Goal: Check status

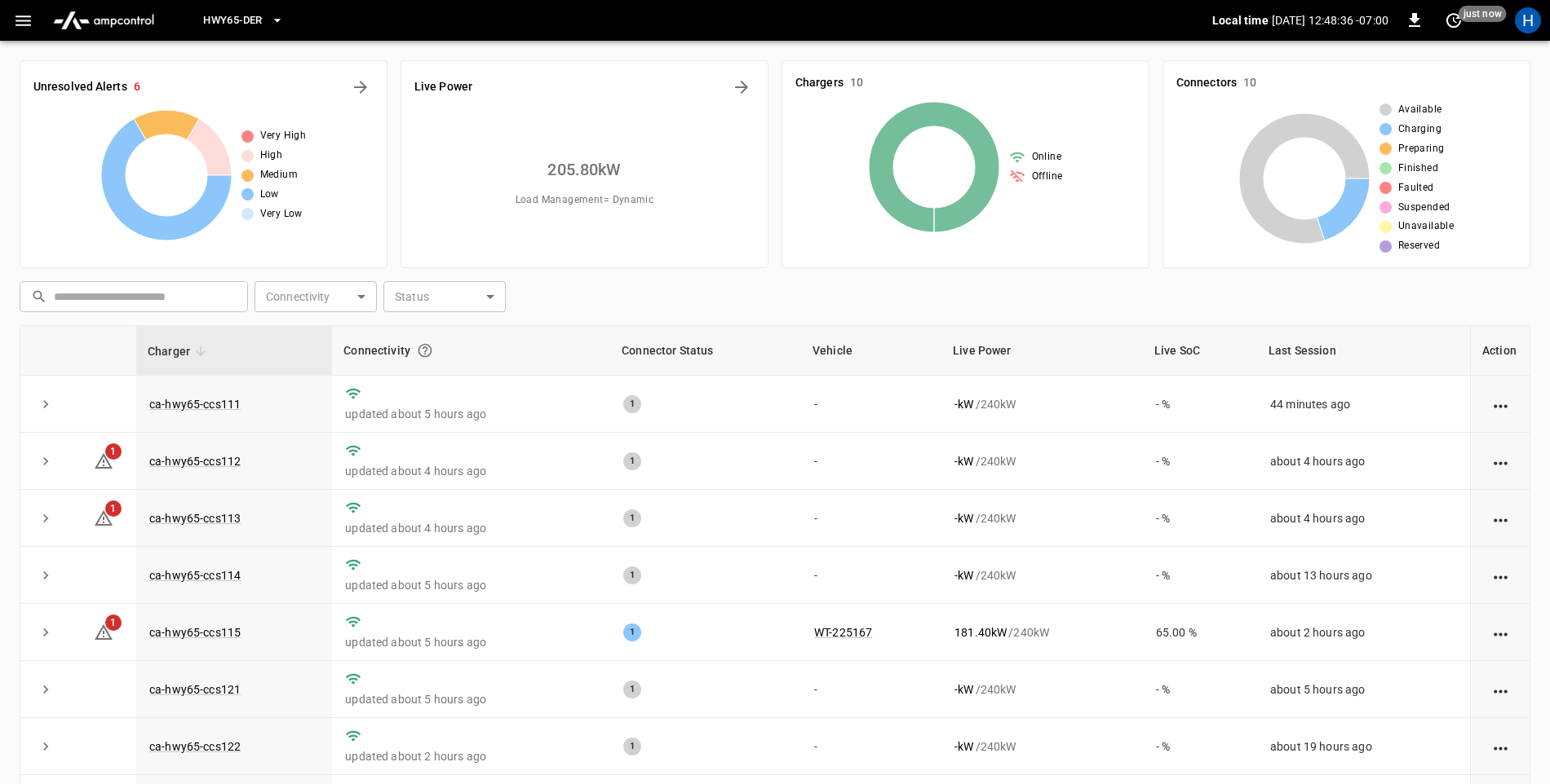
drag, startPoint x: 1529, startPoint y: 414, endPoint x: 1535, endPoint y: 376, distance: 38.5
click at [1535, 376] on div "Unresolved Alerts 6 Very High High Medium Low Very Low Live Power 205.80 kW Loa…" at bounding box center [775, 489] width 1550 height 897
